Goal: Book appointment/travel/reservation

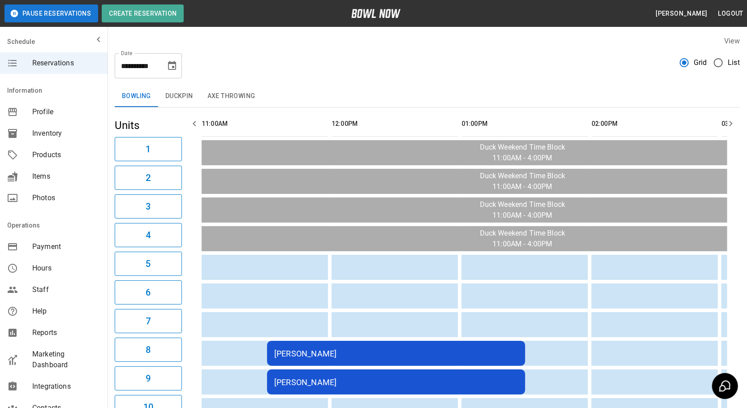
click at [735, 126] on icon "button" at bounding box center [731, 123] width 11 height 11
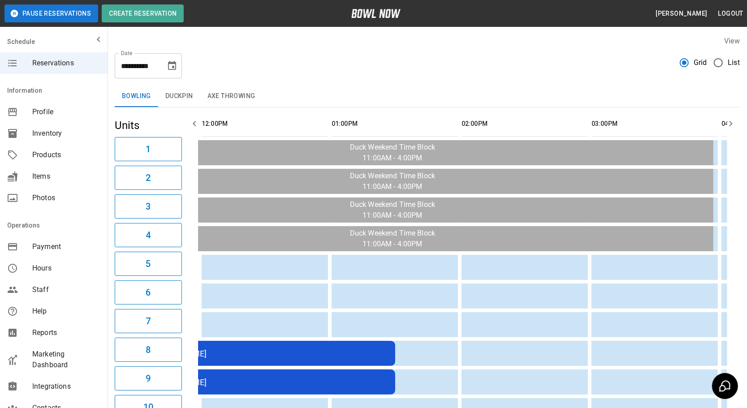
click at [733, 123] on icon "button" at bounding box center [731, 123] width 11 height 11
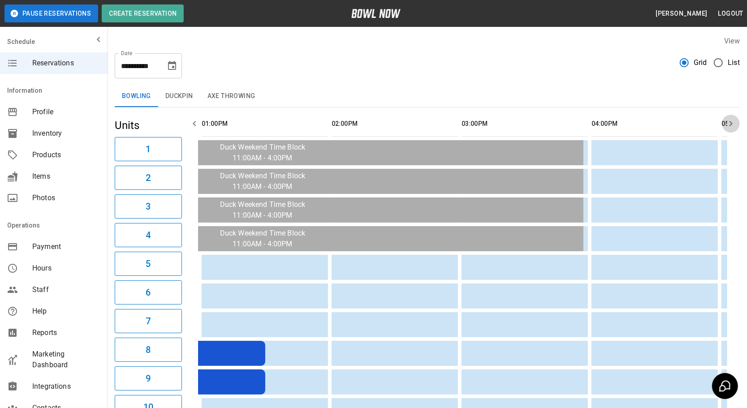
click at [733, 123] on icon "button" at bounding box center [731, 123] width 11 height 11
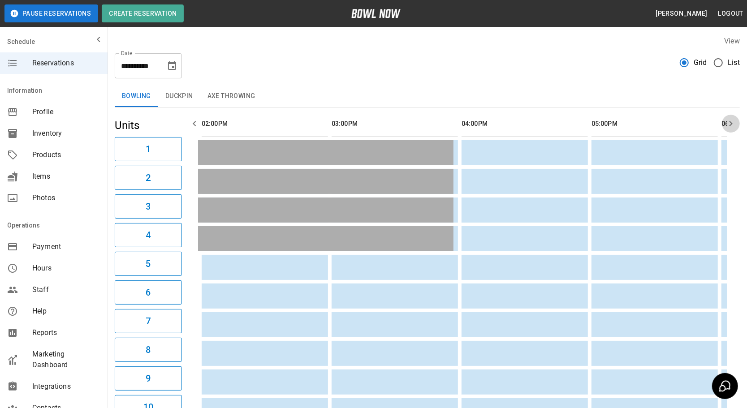
click at [733, 123] on icon "button" at bounding box center [731, 123] width 11 height 11
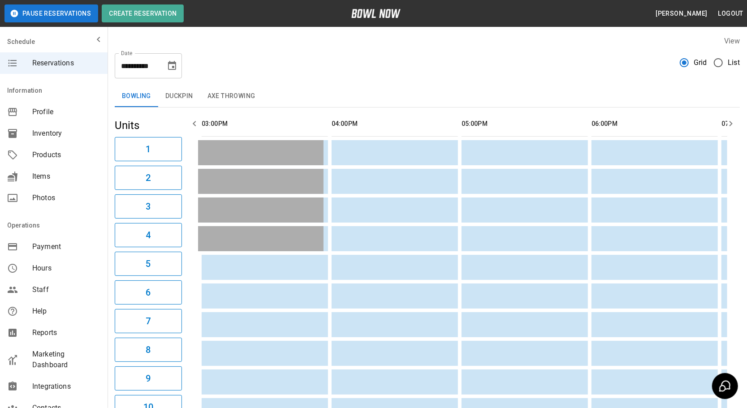
click at [733, 123] on icon "button" at bounding box center [731, 123] width 11 height 11
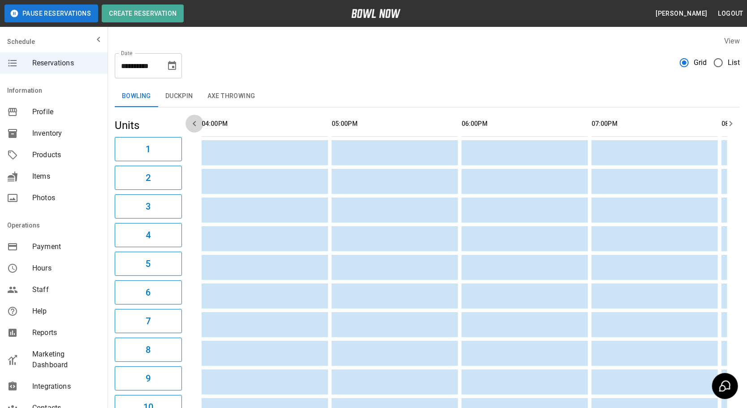
click at [192, 126] on icon "button" at bounding box center [194, 123] width 11 height 11
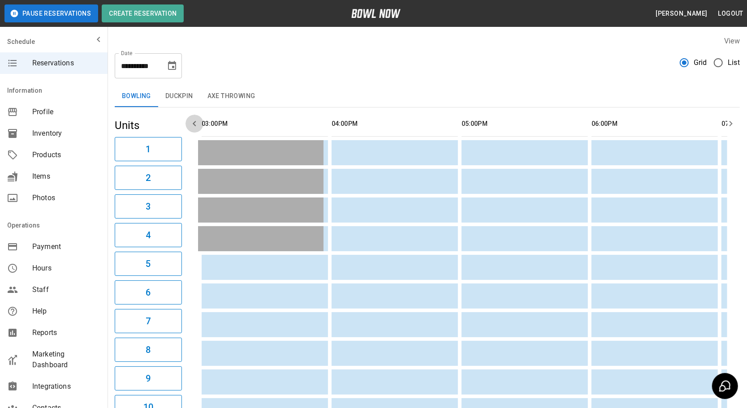
click at [192, 126] on icon "button" at bounding box center [194, 123] width 11 height 11
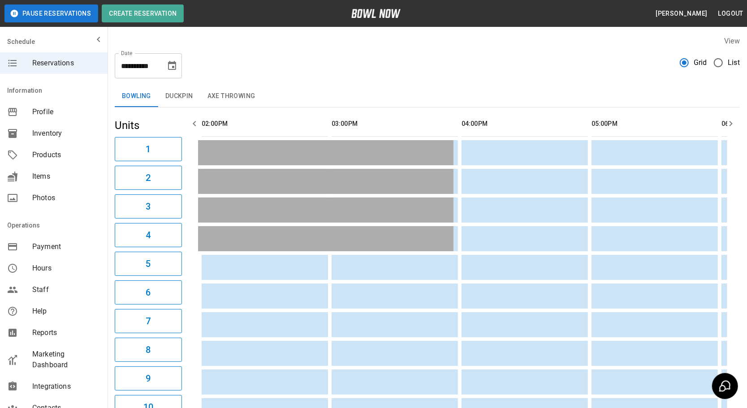
click at [192, 126] on icon "button" at bounding box center [194, 123] width 11 height 11
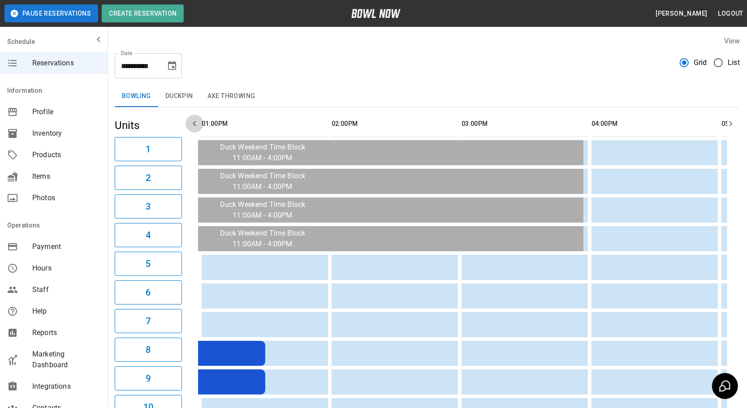
click at [192, 126] on icon "button" at bounding box center [194, 123] width 11 height 11
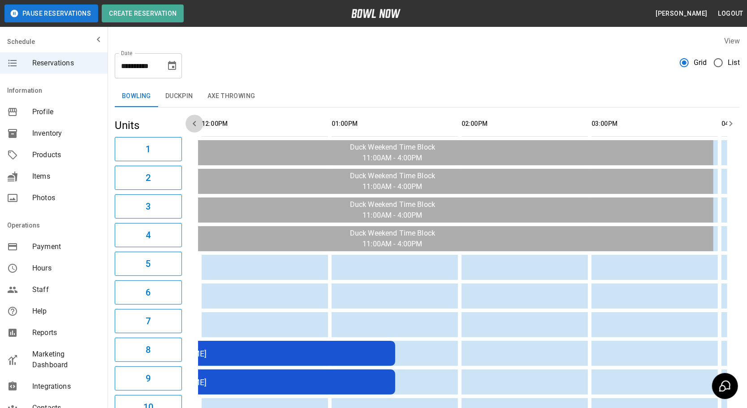
click at [192, 126] on icon "button" at bounding box center [194, 123] width 11 height 11
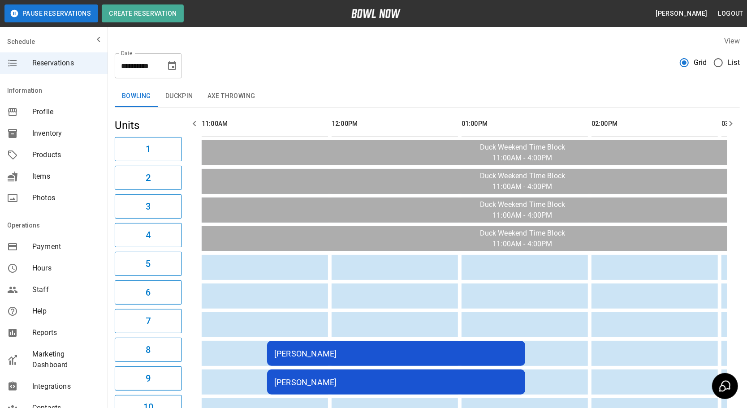
click at [192, 126] on icon "button" at bounding box center [194, 123] width 11 height 11
